Goal: Task Accomplishment & Management: Use online tool/utility

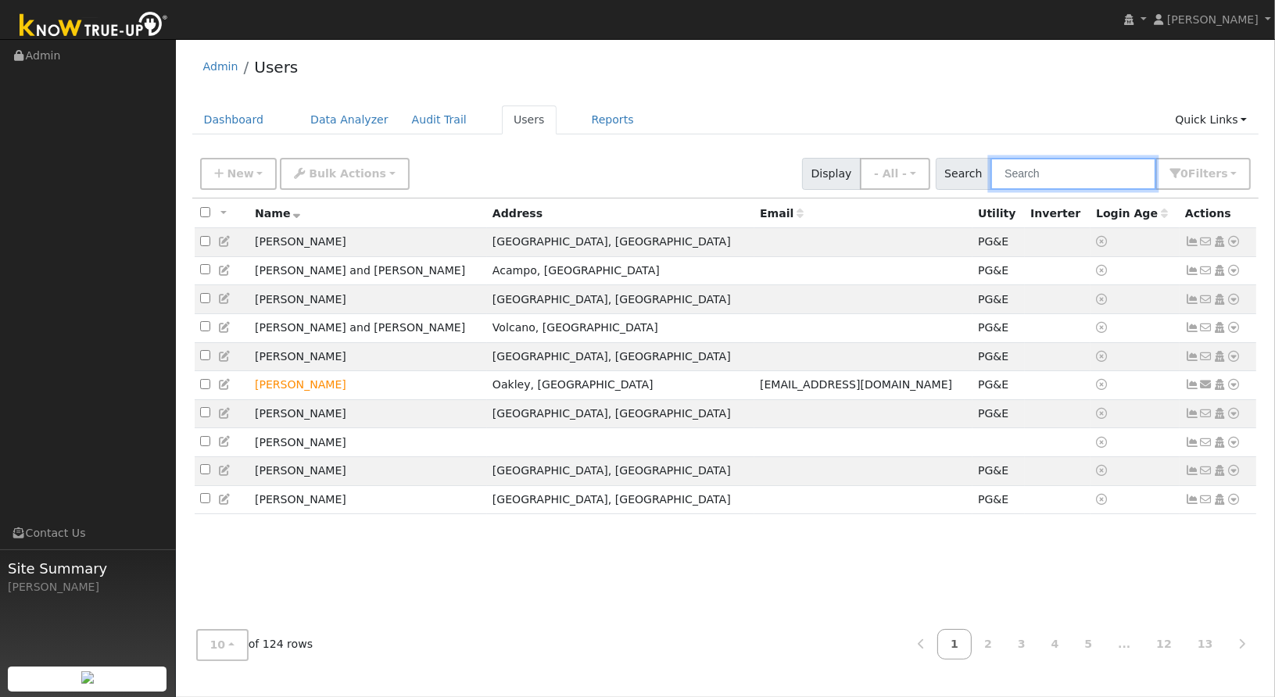
click at [1104, 177] on input "text" at bounding box center [1074, 174] width 166 height 32
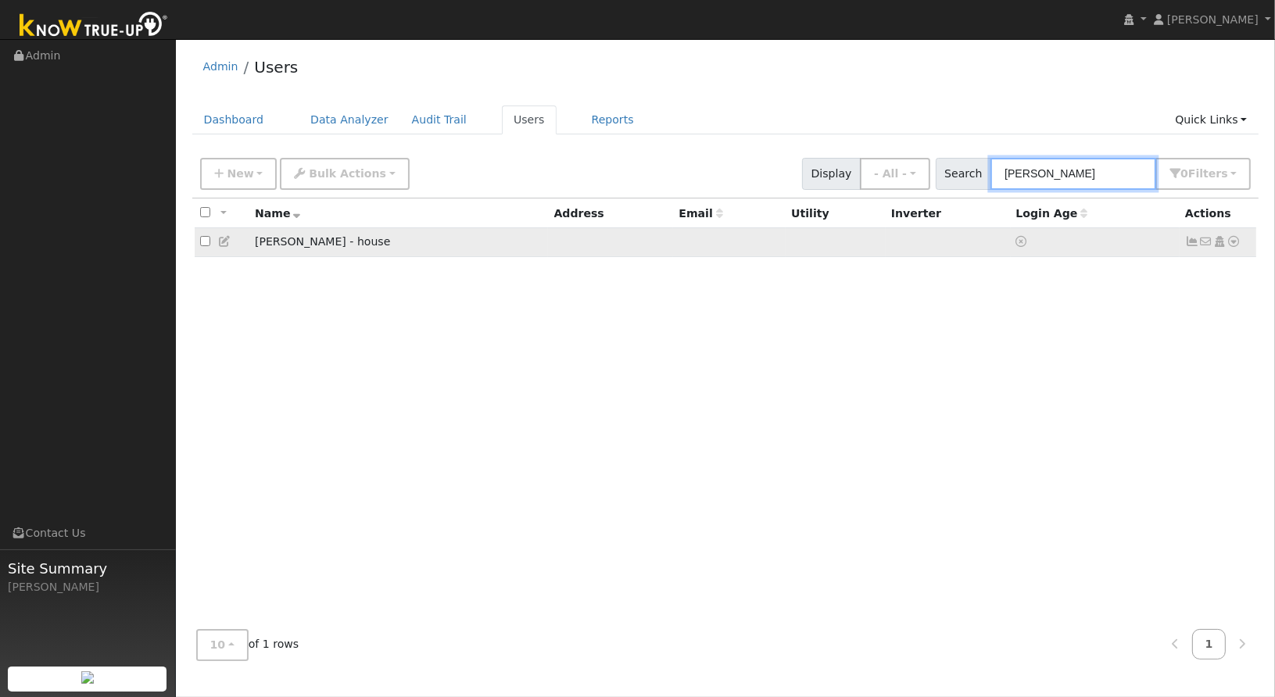
type input "[PERSON_NAME]"
click at [1235, 244] on icon at bounding box center [1235, 241] width 14 height 11
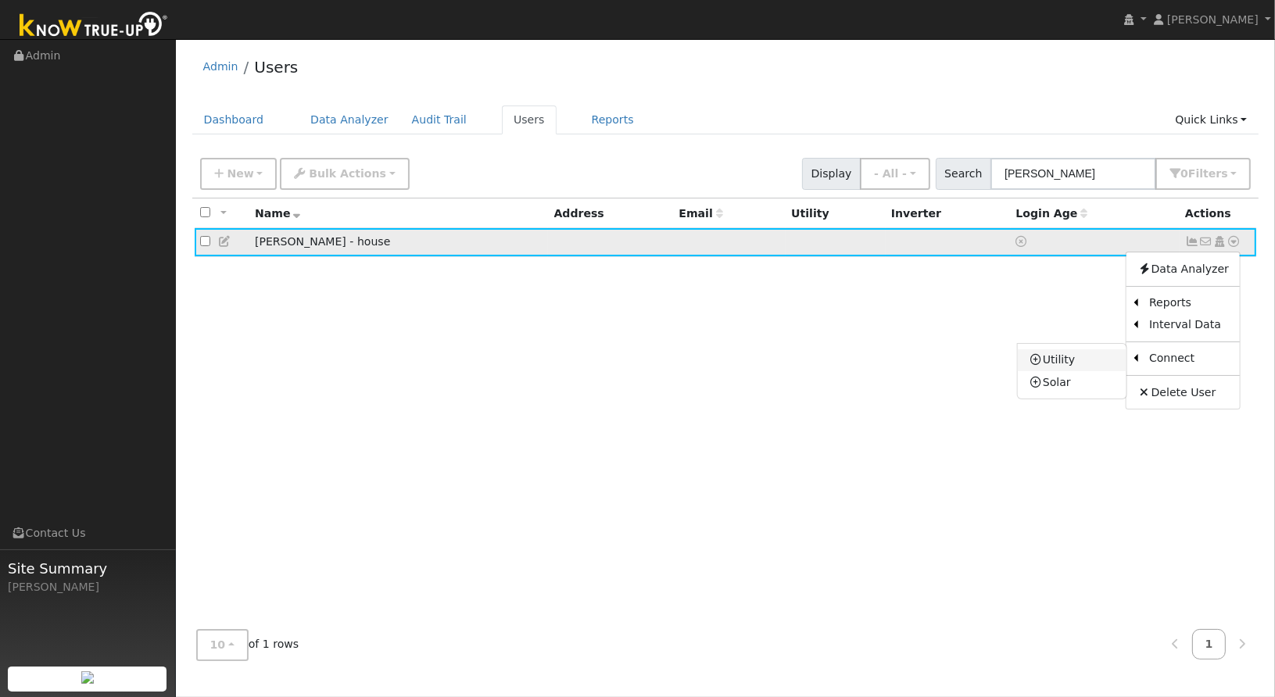
click at [1065, 360] on link "Utility" at bounding box center [1072, 361] width 109 height 22
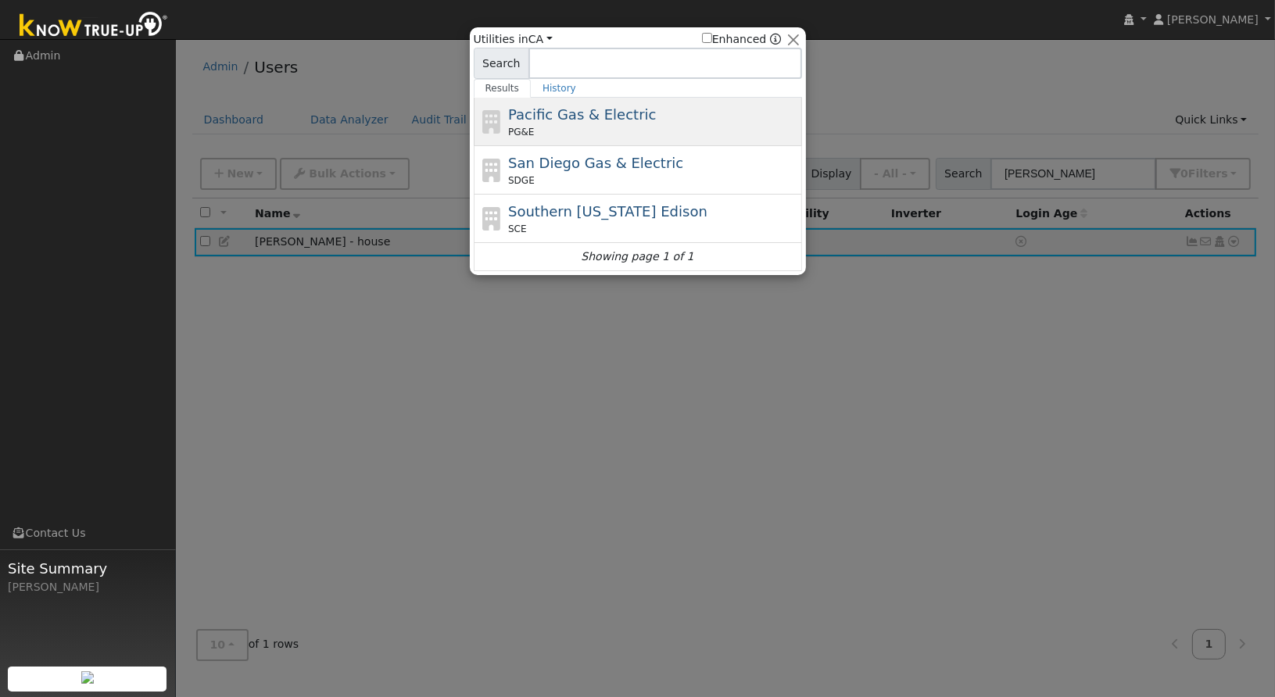
click at [597, 120] on span "Pacific Gas & Electric" at bounding box center [582, 114] width 148 height 16
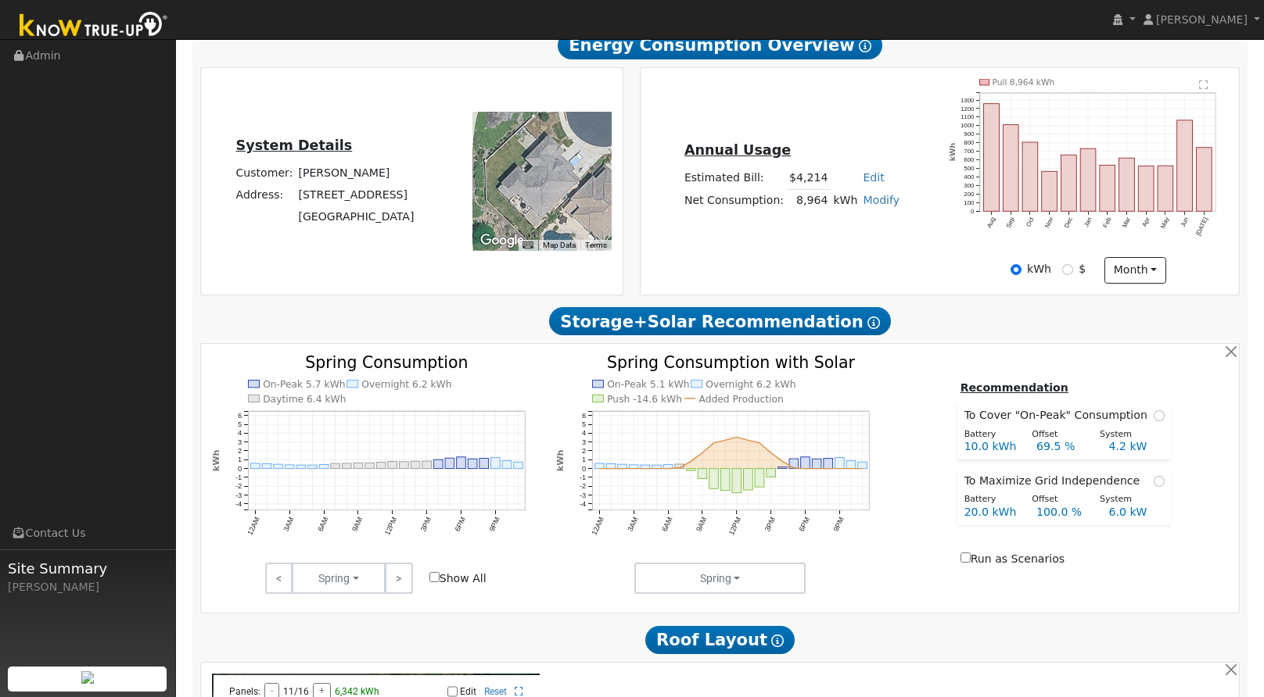
scroll to position [156, 0]
